Goal: Task Accomplishment & Management: Manage account settings

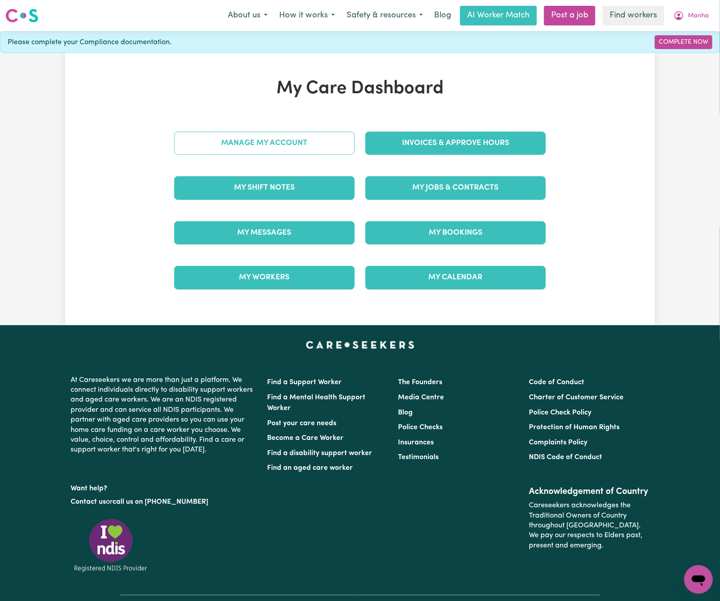
click at [322, 145] on link "Manage My Account" at bounding box center [264, 143] width 180 height 23
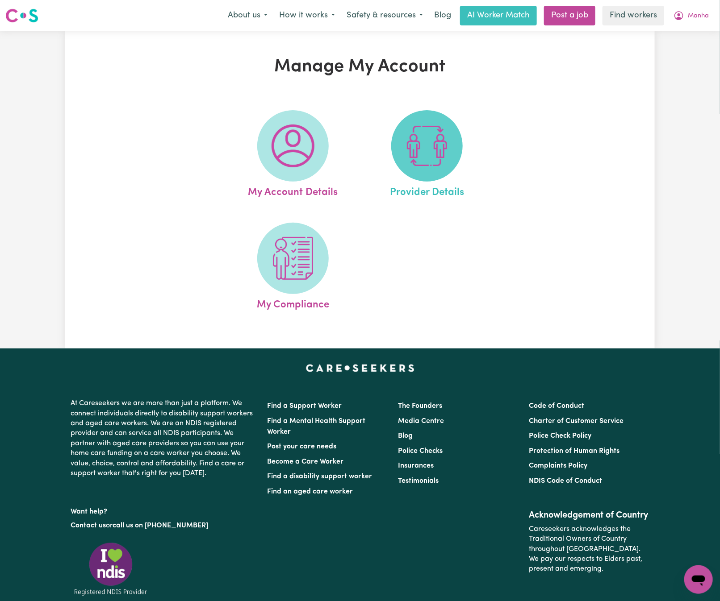
click at [418, 159] on img at bounding box center [426, 146] width 43 height 43
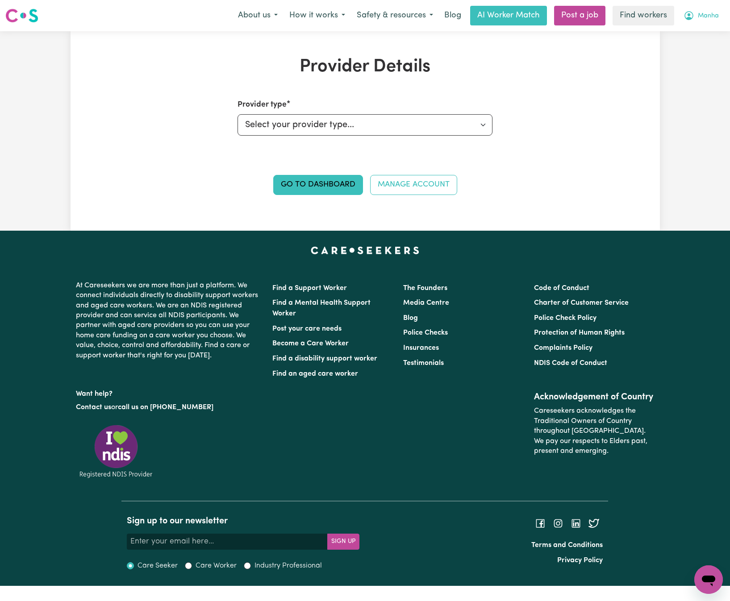
click at [692, 19] on icon "My Account" at bounding box center [689, 15] width 11 height 11
click at [689, 35] on link "My Dashboard" at bounding box center [689, 34] width 71 height 17
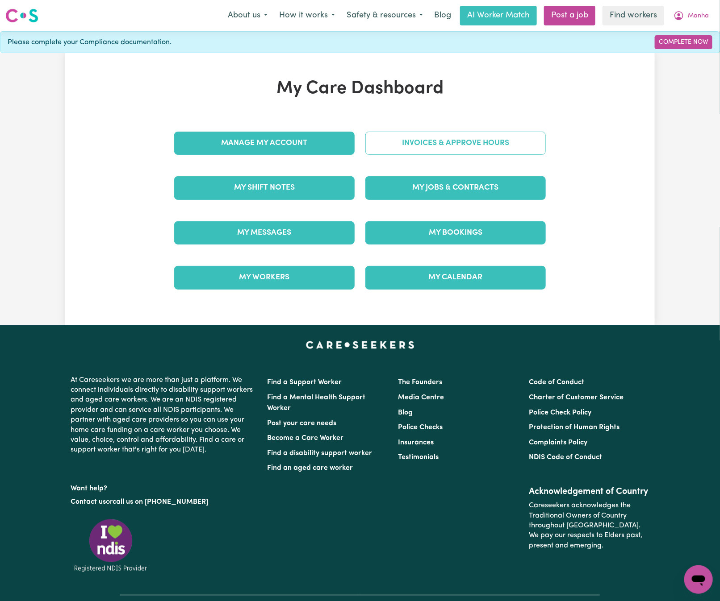
click at [476, 138] on link "Invoices & Approve Hours" at bounding box center [455, 143] width 180 height 23
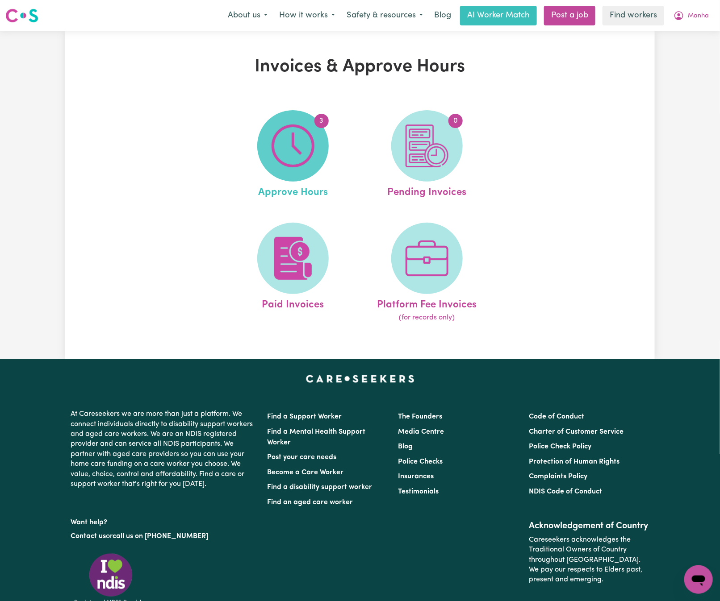
click at [292, 129] on img at bounding box center [292, 146] width 43 height 43
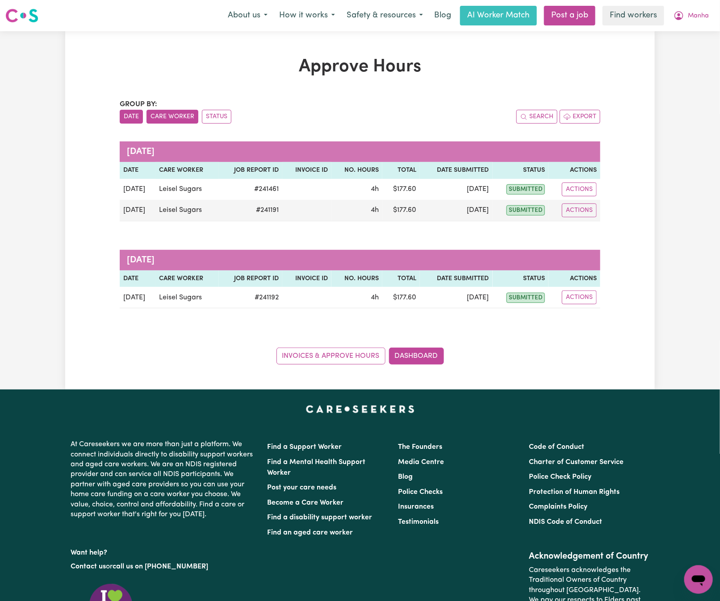
click at [179, 118] on button "Care Worker" at bounding box center [172, 117] width 52 height 14
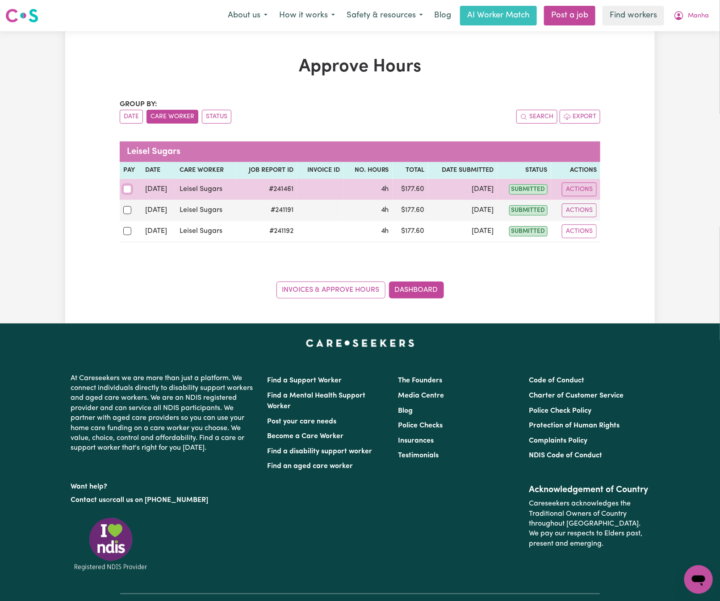
click at [126, 190] on input "checkbox" at bounding box center [127, 189] width 8 height 8
checkbox input "true"
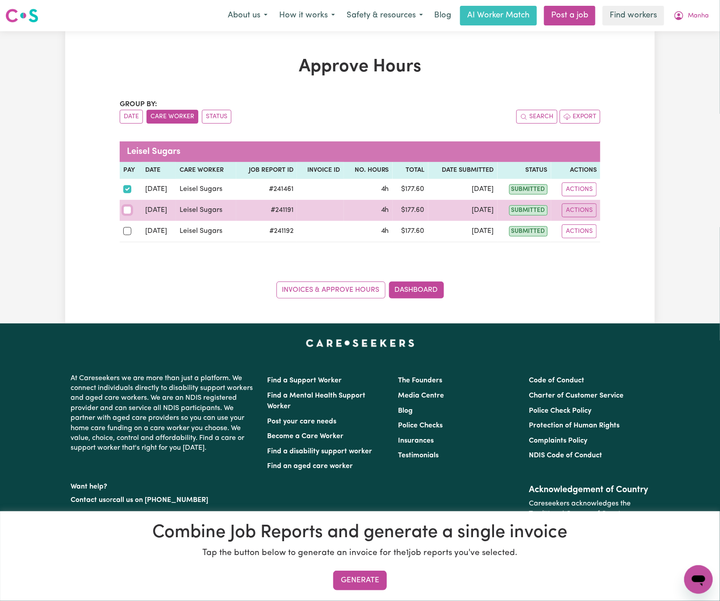
click at [126, 212] on input "checkbox" at bounding box center [127, 210] width 8 height 8
checkbox input "true"
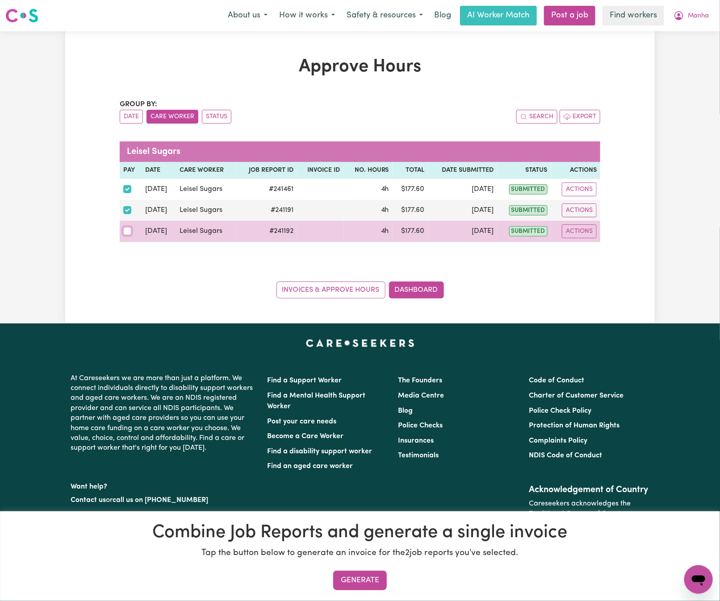
click at [125, 233] on input "checkbox" at bounding box center [127, 231] width 8 height 8
checkbox input "true"
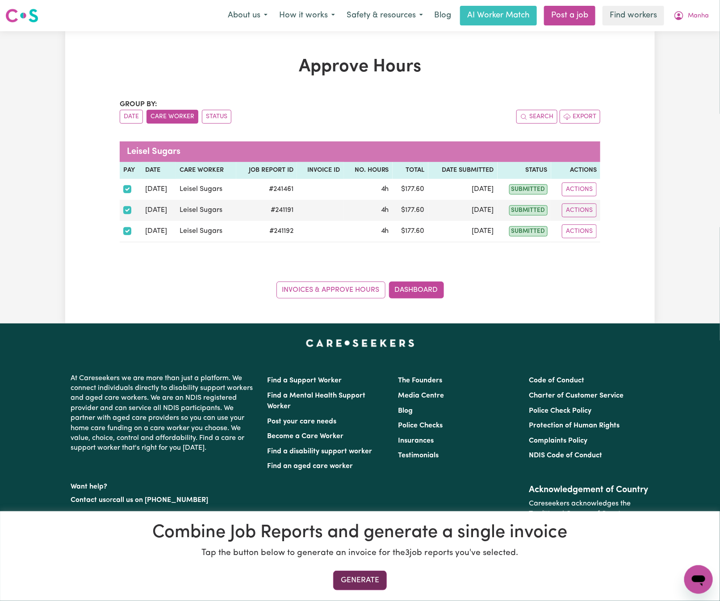
click at [362, 575] on button "Generate" at bounding box center [360, 581] width 54 height 20
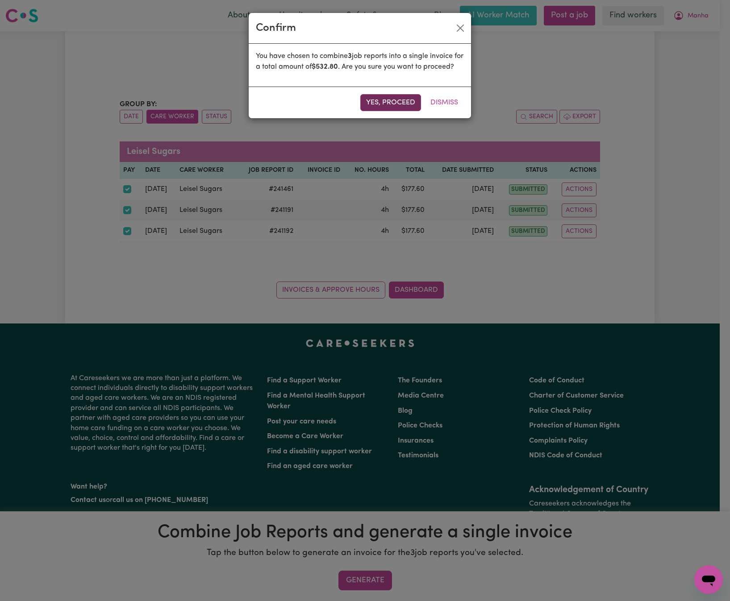
click at [397, 111] on button "Yes, proceed" at bounding box center [390, 102] width 61 height 17
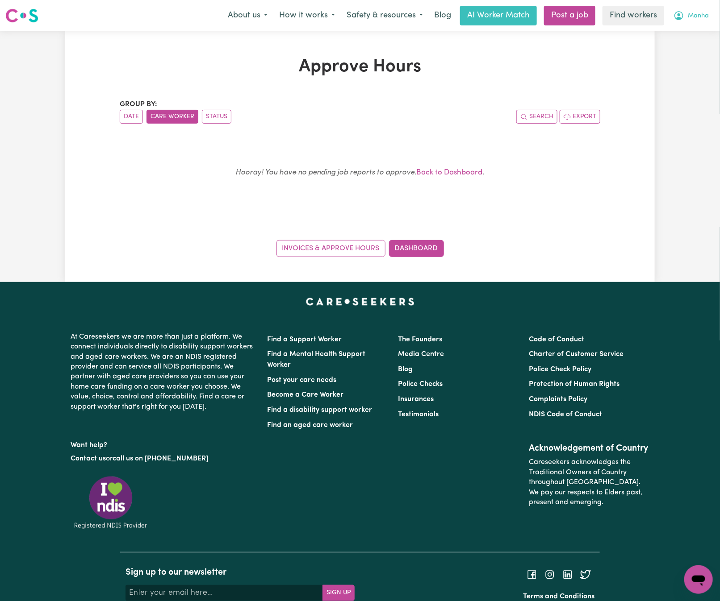
click at [699, 11] on button "Manha" at bounding box center [691, 15] width 47 height 19
click at [700, 31] on link "My Dashboard" at bounding box center [678, 34] width 71 height 17
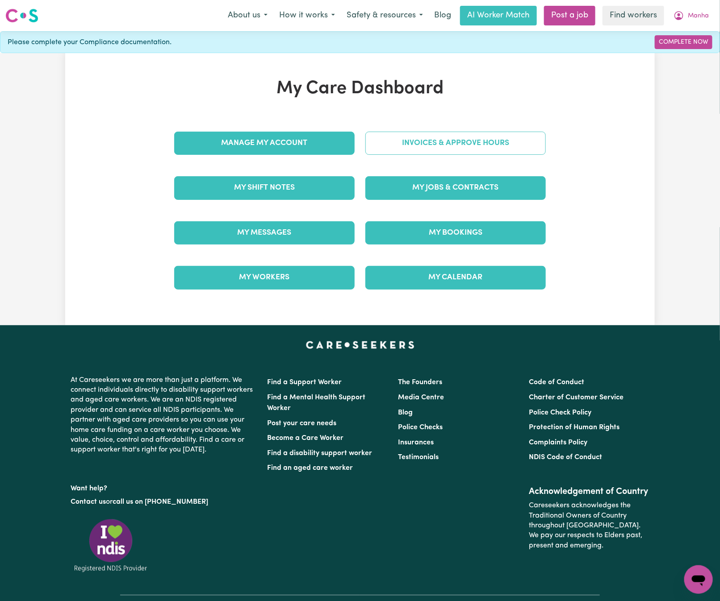
click at [511, 147] on link "Invoices & Approve Hours" at bounding box center [455, 143] width 180 height 23
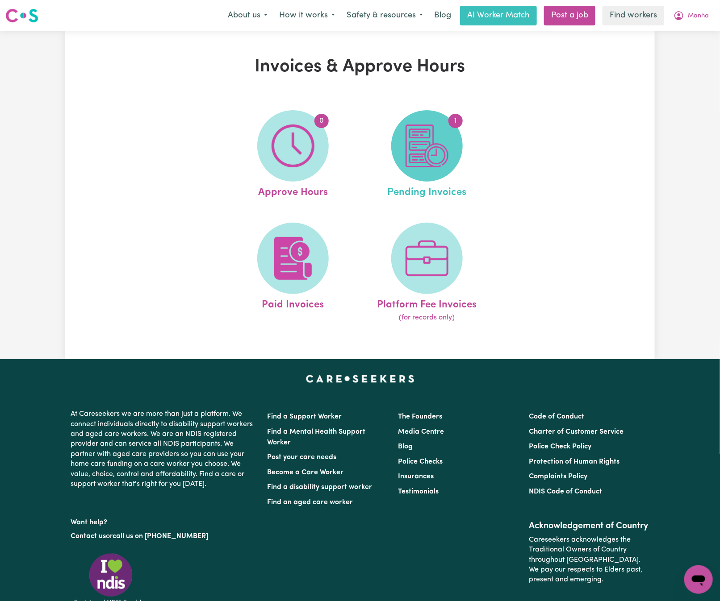
click at [446, 155] on img at bounding box center [426, 146] width 43 height 43
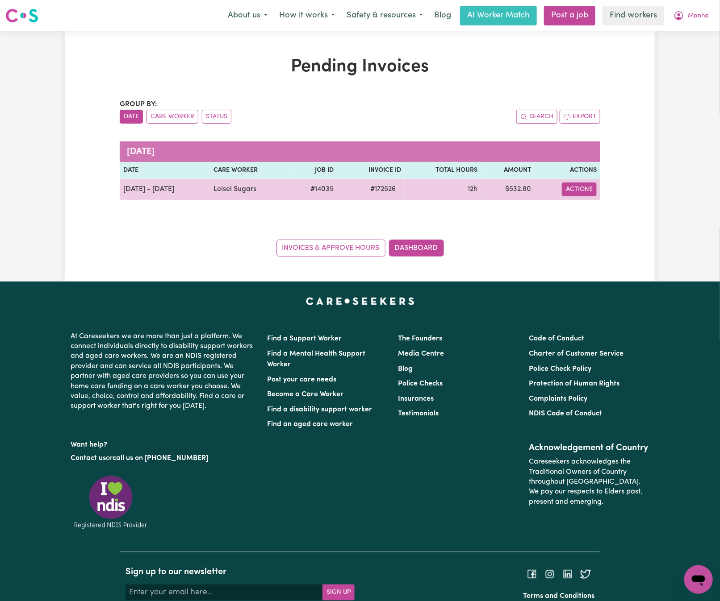
click at [577, 195] on button "Actions" at bounding box center [579, 190] width 35 height 14
click at [587, 215] on link "Download Invoice" at bounding box center [605, 211] width 82 height 18
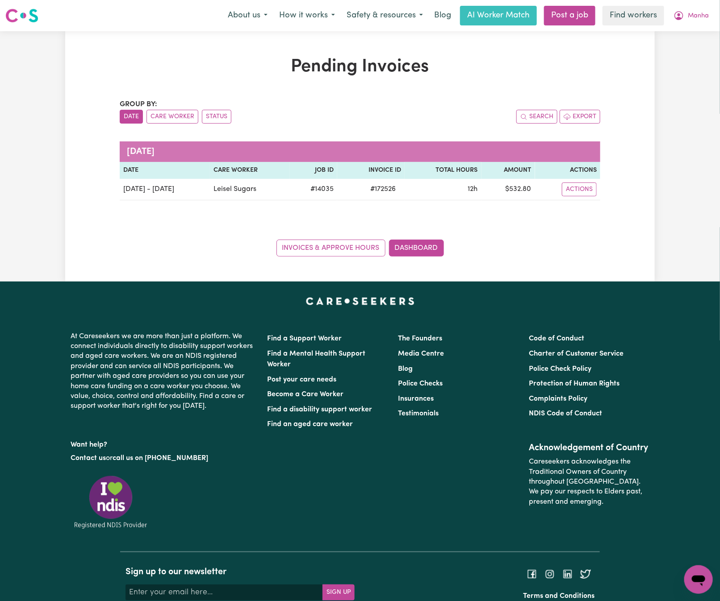
click at [137, 248] on div "Invoices & Approve Hours Dashboard" at bounding box center [360, 243] width 480 height 28
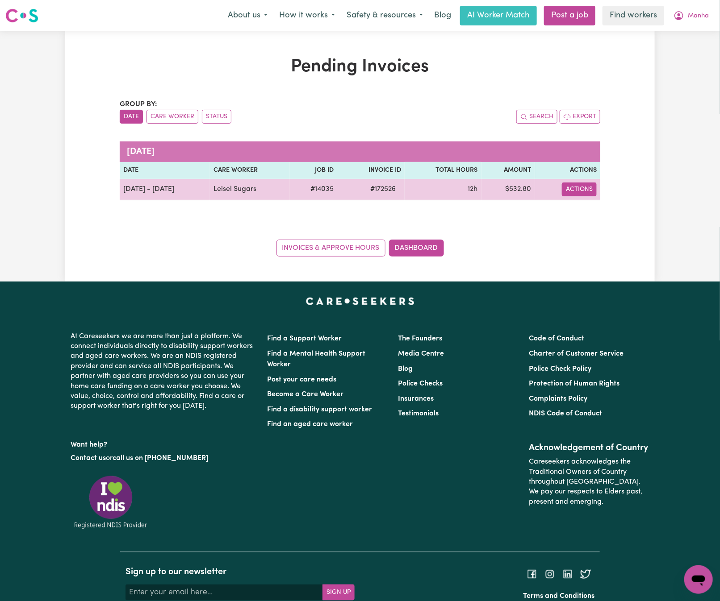
click at [588, 193] on button "Actions" at bounding box center [579, 190] width 35 height 14
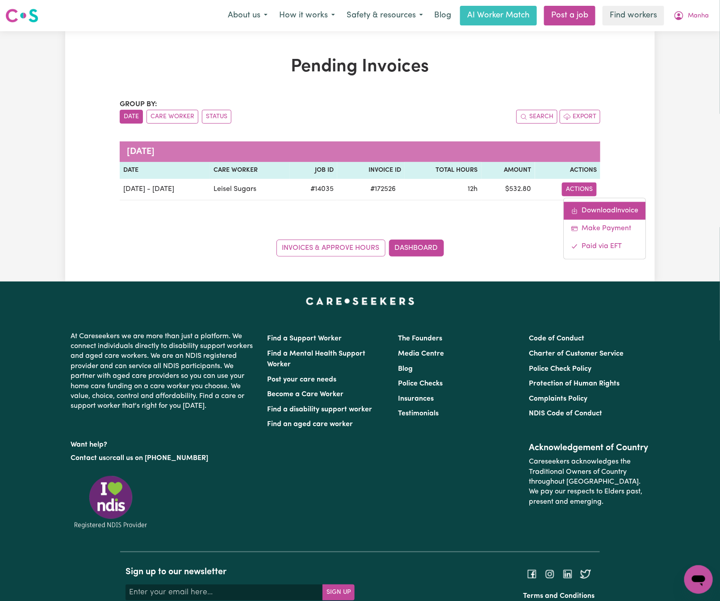
click at [611, 213] on link "Download Invoice" at bounding box center [605, 211] width 82 height 18
click at [654, 196] on div "Pending Invoices Group by: Date Care Worker Status Search Export [DATE] Date Ca…" at bounding box center [359, 156] width 589 height 200
click at [668, 86] on div "Pending Invoices Group by: Date Care Worker Status Search Export [DATE] Date Ca…" at bounding box center [360, 156] width 720 height 251
drag, startPoint x: 662, startPoint y: 178, endPoint x: 653, endPoint y: 202, distance: 25.9
click at [662, 178] on div "Pending Invoices Group by: Date Care Worker Status Search Export [DATE] Date Ca…" at bounding box center [360, 156] width 720 height 251
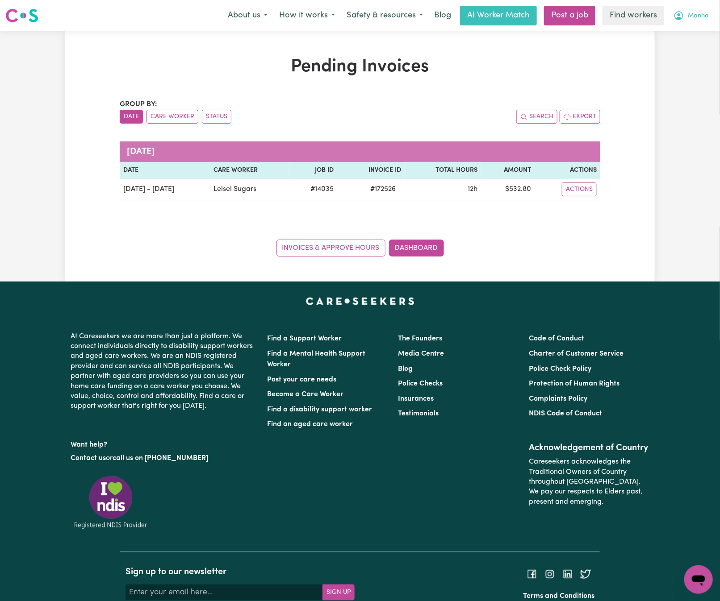
click at [698, 17] on span "Manha" at bounding box center [698, 16] width 21 height 10
click at [694, 33] on link "My Dashboard" at bounding box center [678, 34] width 71 height 17
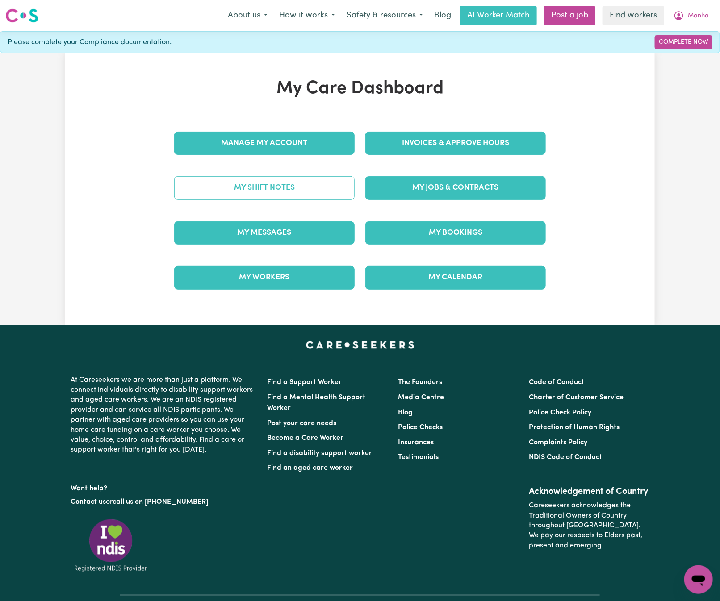
click at [303, 189] on link "My Shift Notes" at bounding box center [264, 187] width 180 height 23
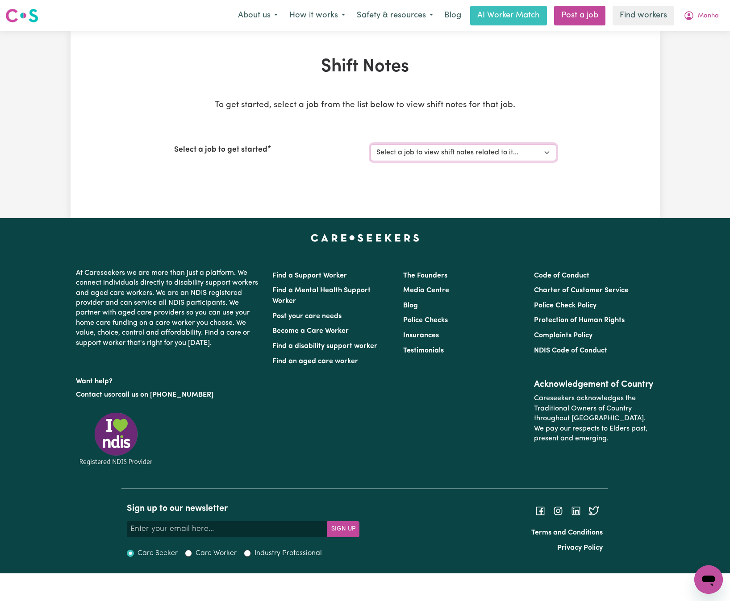
click at [544, 151] on select "Select a job to view shift notes related to it... [DEMOGRAPHIC_DATA] Support Wo…" at bounding box center [464, 152] width 186 height 17
select select "14035"
click at [371, 144] on select "Select a job to view shift notes related to it... [DEMOGRAPHIC_DATA] Support Wo…" at bounding box center [464, 152] width 186 height 17
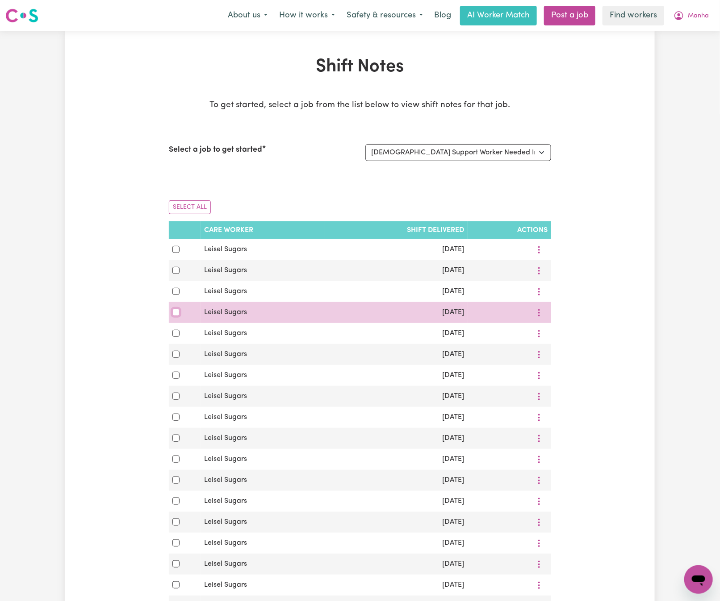
click at [173, 314] on input "checkbox" at bounding box center [175, 312] width 7 height 7
checkbox input "true"
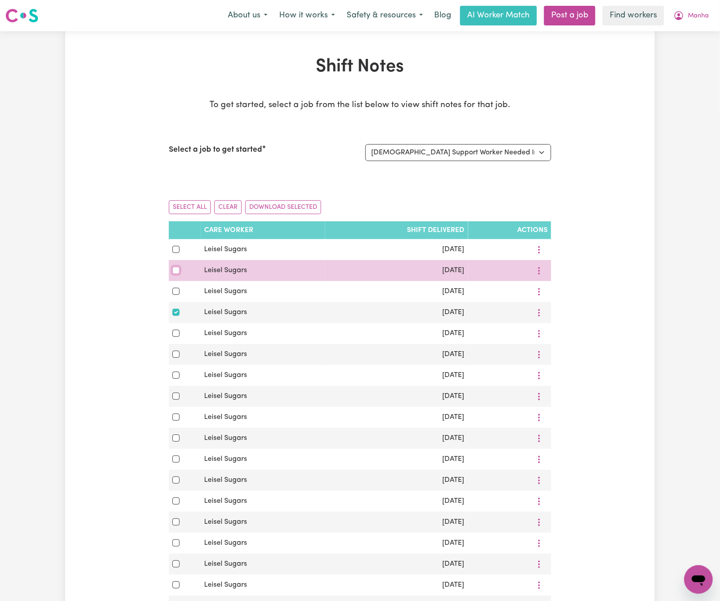
click at [174, 272] on input "checkbox" at bounding box center [175, 270] width 7 height 7
checkbox input "true"
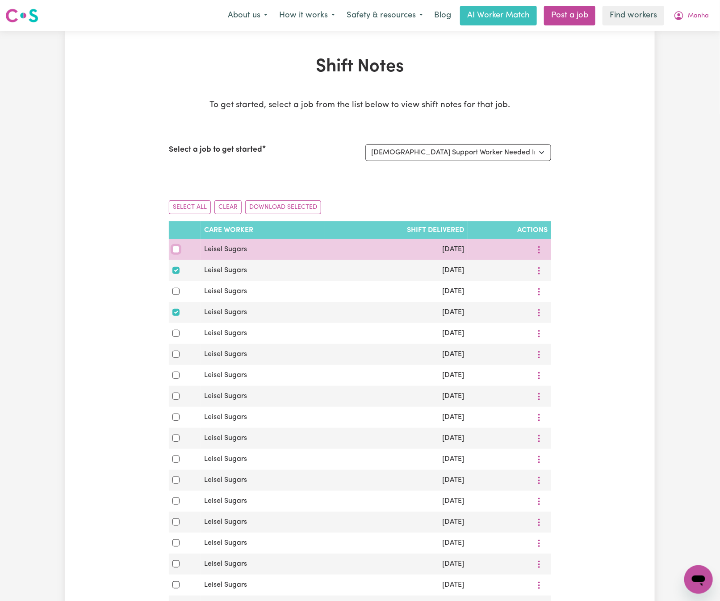
click at [176, 250] on input "checkbox" at bounding box center [175, 249] width 7 height 7
checkbox input "true"
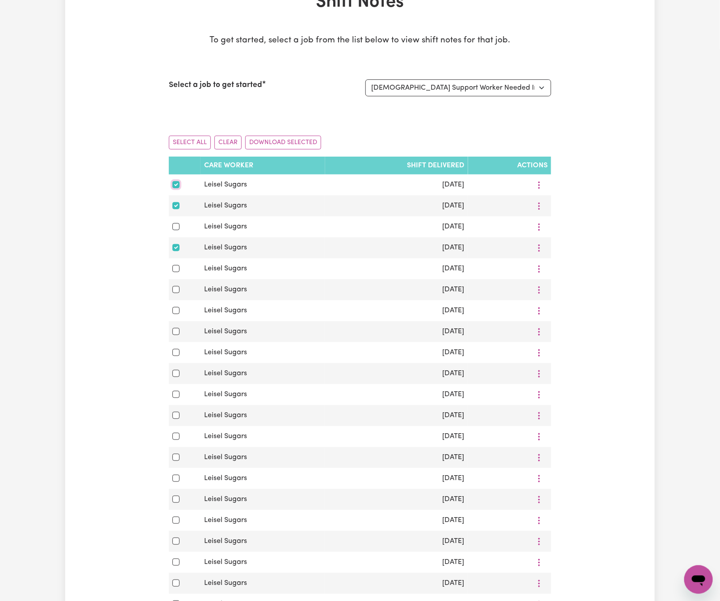
scroll to position [469, 0]
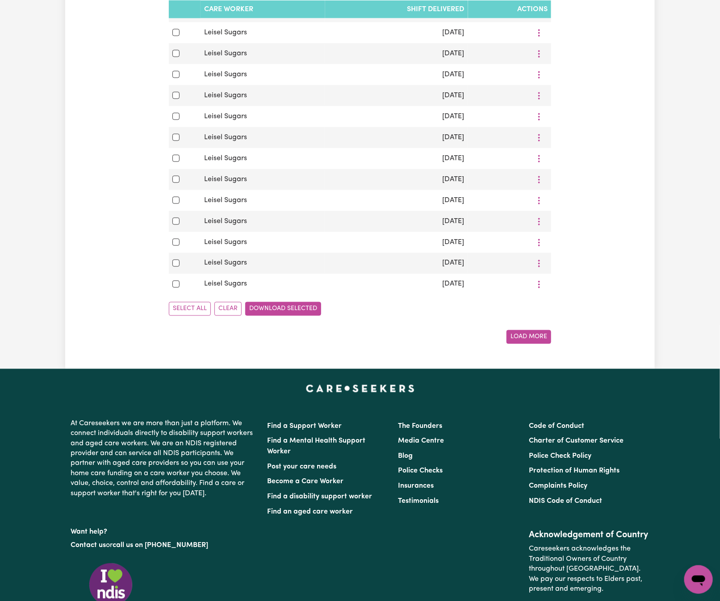
click at [303, 316] on button "Download Selected" at bounding box center [283, 309] width 76 height 14
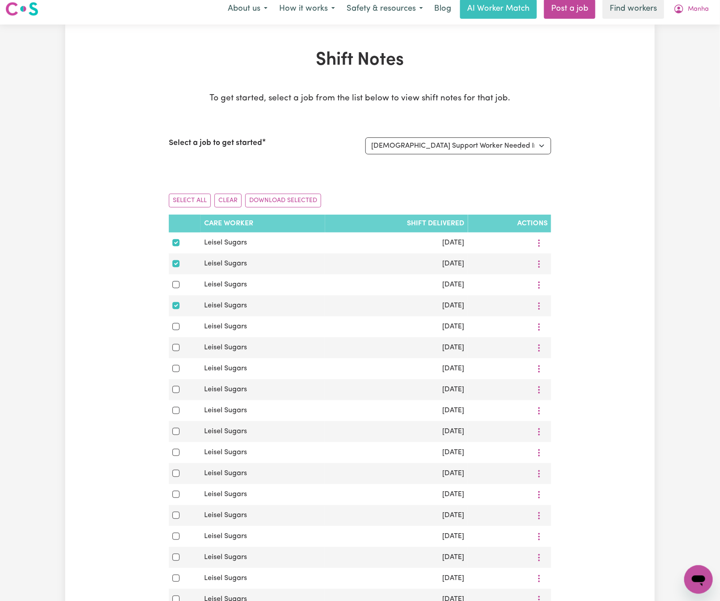
scroll to position [0, 0]
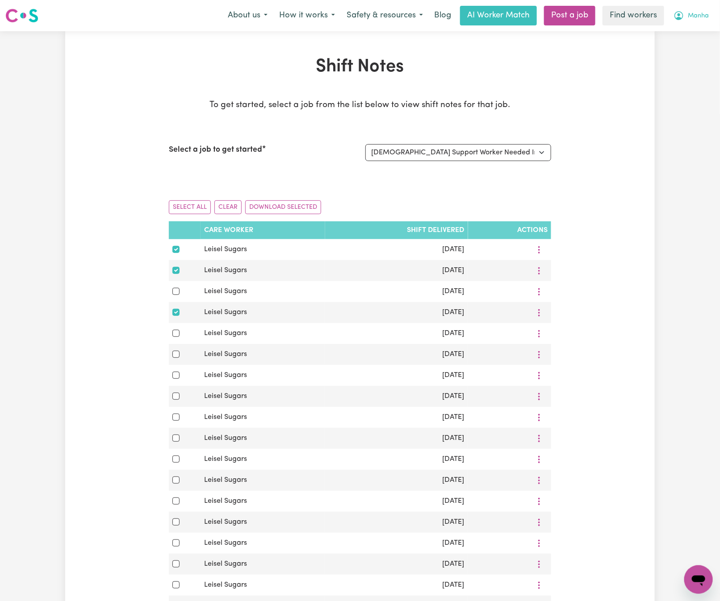
click at [693, 10] on button "Manha" at bounding box center [691, 15] width 47 height 19
click at [698, 59] on link "Logout" at bounding box center [678, 51] width 71 height 17
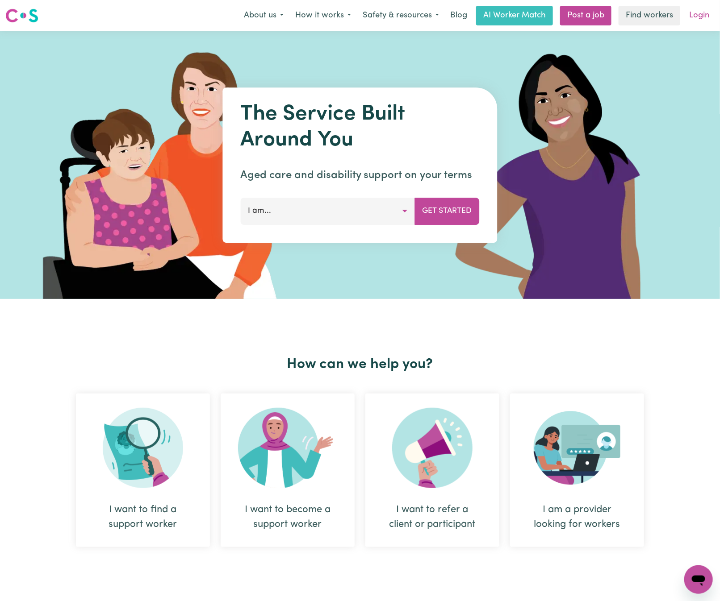
click at [698, 15] on link "Login" at bounding box center [699, 16] width 31 height 20
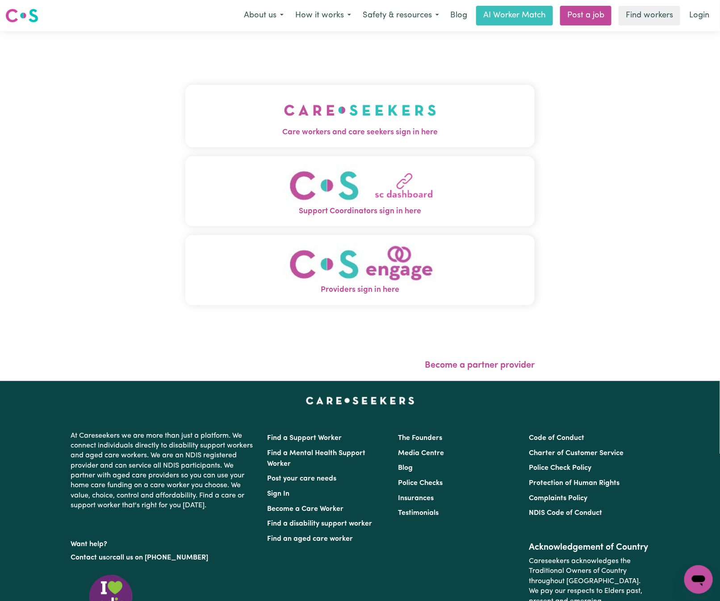
click at [349, 124] on img "Care workers and care seekers sign in here" at bounding box center [360, 110] width 152 height 33
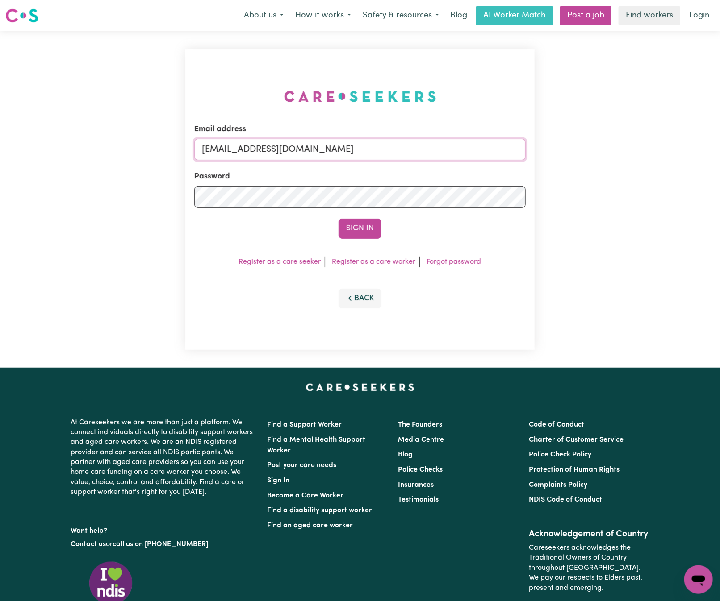
drag, startPoint x: 246, startPoint y: 147, endPoint x: 563, endPoint y: 154, distance: 316.2
click at [562, 151] on div "Email address [EMAIL_ADDRESS][DOMAIN_NAME] Password Sign In Register as a care …" at bounding box center [360, 199] width 720 height 337
paste input "AretaCarewing"
type input "[EMAIL_ADDRESS][DOMAIN_NAME]"
click at [338, 219] on button "Sign In" at bounding box center [359, 229] width 43 height 20
